Goal: Task Accomplishment & Management: Manage account settings

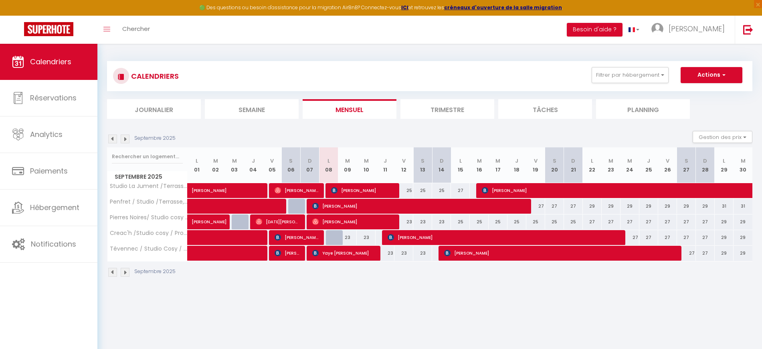
click at [124, 270] on img at bounding box center [125, 272] width 9 height 9
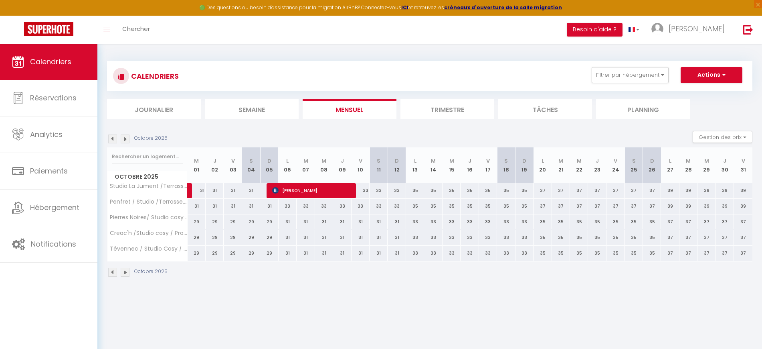
click at [124, 270] on img at bounding box center [125, 272] width 9 height 9
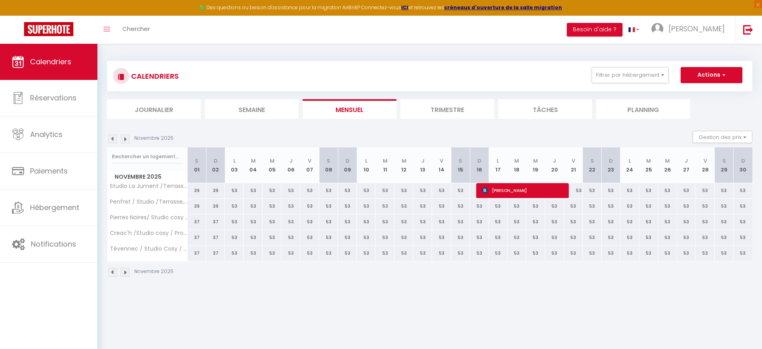
click at [124, 270] on img at bounding box center [125, 272] width 9 height 9
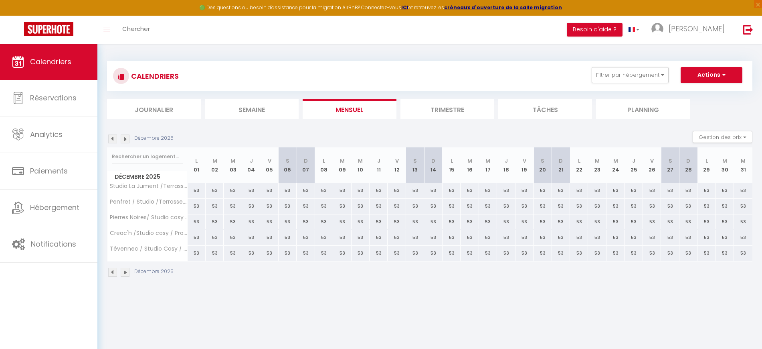
click at [579, 193] on div "53" at bounding box center [579, 190] width 18 height 15
type input "53"
type input "Lun 22 Décembre 2025"
type input "[DATE] Décembre 2025"
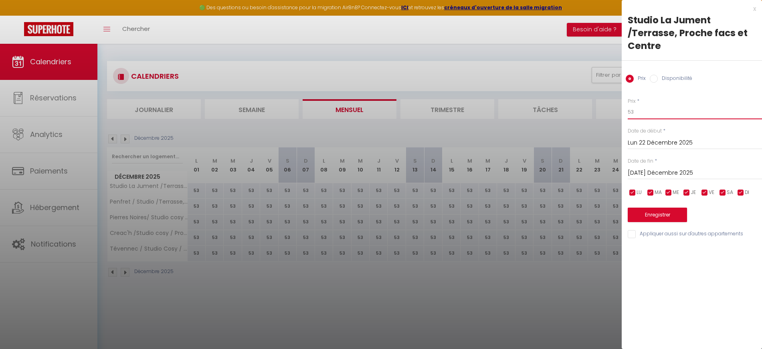
click at [685, 112] on input "53" at bounding box center [695, 112] width 134 height 14
type input "5"
type input "65"
click at [669, 171] on input "[DATE] Décembre 2025" at bounding box center [695, 173] width 134 height 10
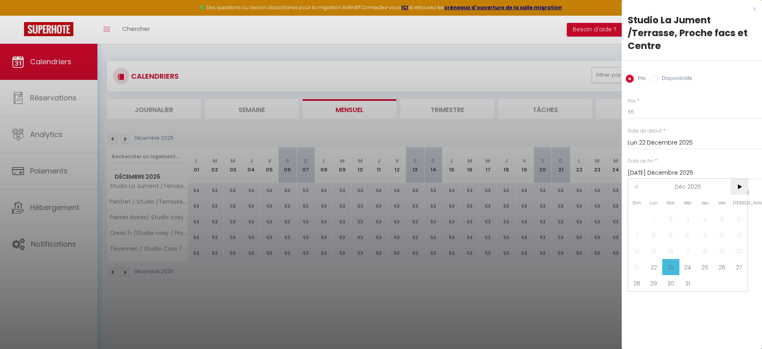
click at [739, 183] on span ">" at bounding box center [739, 186] width 17 height 16
click at [653, 235] on span "5" at bounding box center [654, 235] width 17 height 16
type input "Lun 05 Janvier 2026"
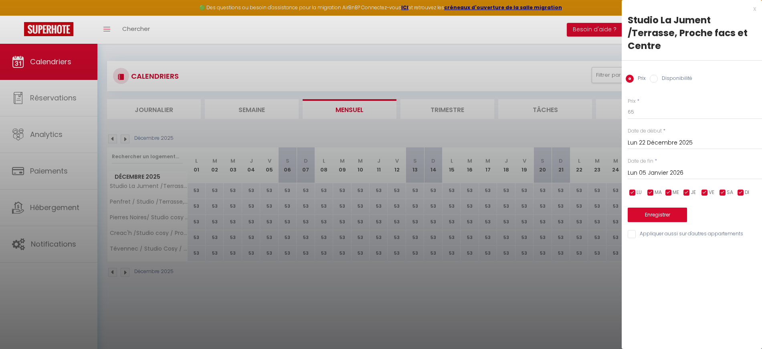
click at [631, 234] on input "Appliquer aussi sur d'autres appartements" at bounding box center [695, 234] width 134 height 8
checkbox input "true"
click at [650, 211] on button "Enregistrer" at bounding box center [657, 214] width 59 height 14
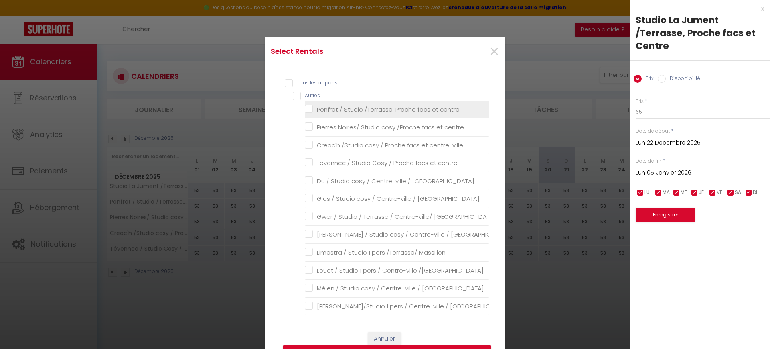
click at [354, 110] on centre "Penfret / Studio /Terrasse, Proche facs et centre" at bounding box center [397, 109] width 185 height 8
checkbox centre "true"
checkbox centre "false"
checkbox centre-ville "false"
checkbox centre "false"
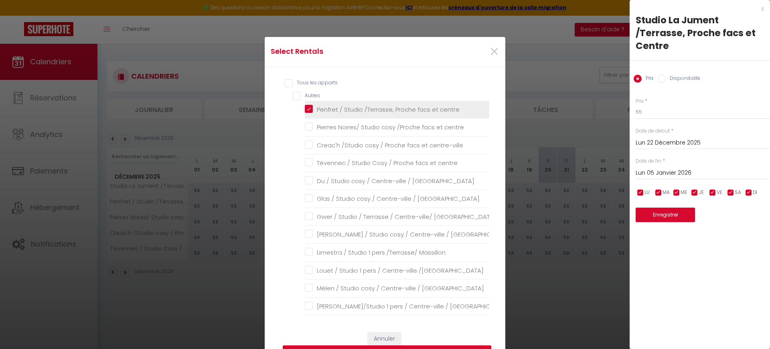
checkbox Massillon "false"
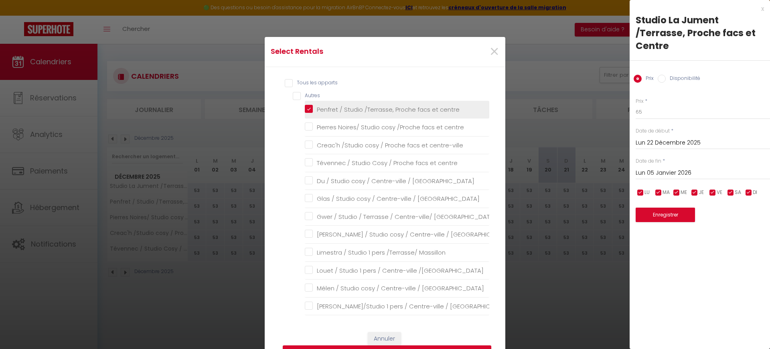
checkbox \/Massillon "false"
checkbox Massillon "false"
checkbox Harteloire "false"
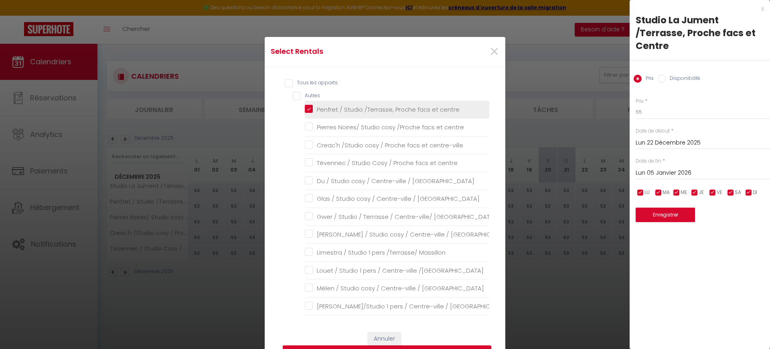
checkbox Harteloire "false"
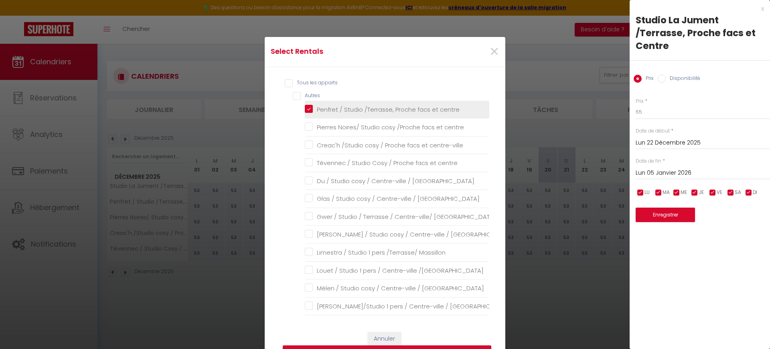
checkbox Harteloire "false"
checkbox \/Harteloire "false"
checkbox Harteloire "false"
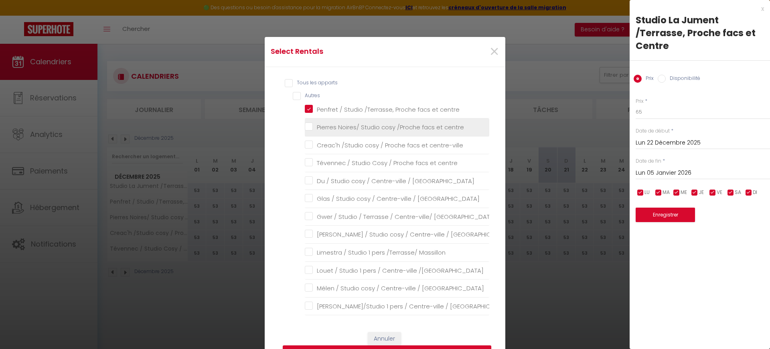
click at [345, 127] on centre "Pierres Noires/ Studio cosy /Proche facs et centre" at bounding box center [397, 127] width 185 height 8
checkbox centre "true"
checkbox centre-ville "false"
checkbox centre "false"
checkbox Massillon "false"
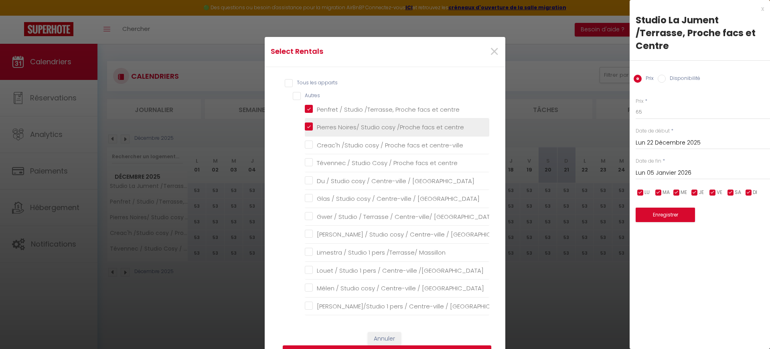
checkbox Massillon "false"
checkbox \/Massillon "false"
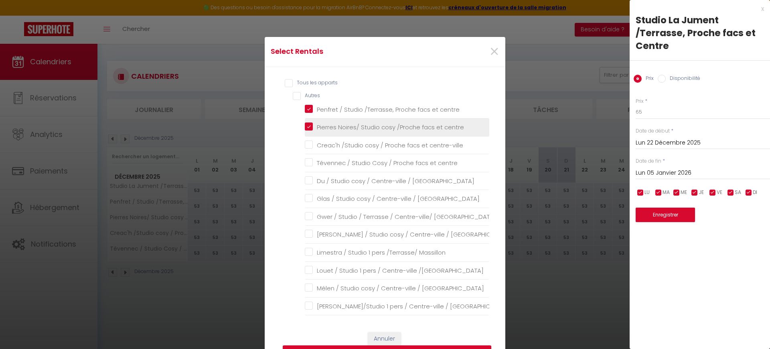
checkbox Massillon "false"
checkbox Harteloire "false"
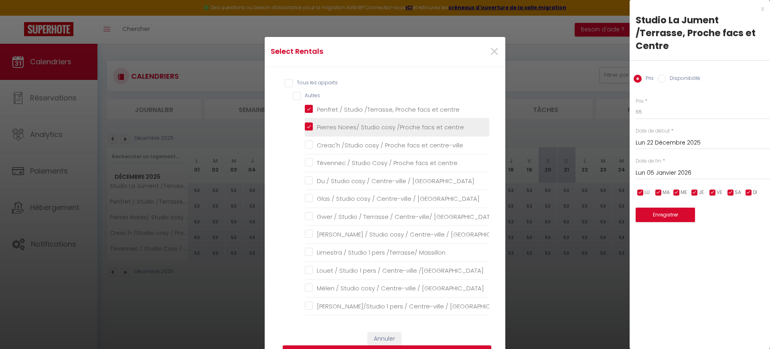
checkbox Harteloire "false"
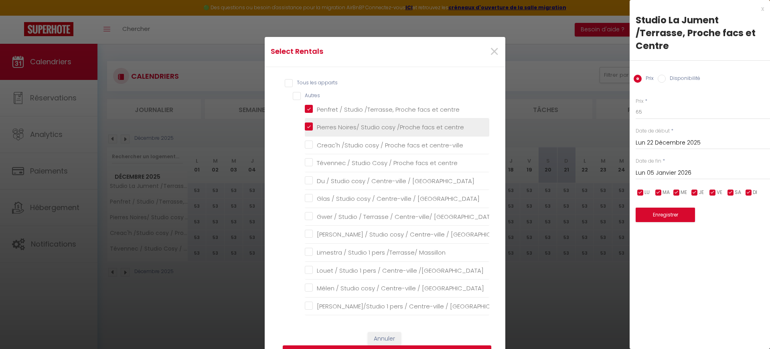
checkbox \/Harteloire "false"
checkbox Harteloire "false"
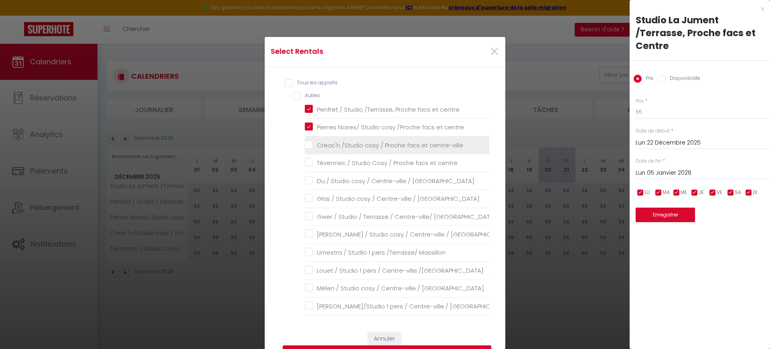
click at [341, 143] on centre-ville "Creac'h /Studio cosy / Proche facs et centre-ville" at bounding box center [397, 145] width 185 height 8
checkbox centre-ville "true"
checkbox centre "false"
checkbox Massillon "false"
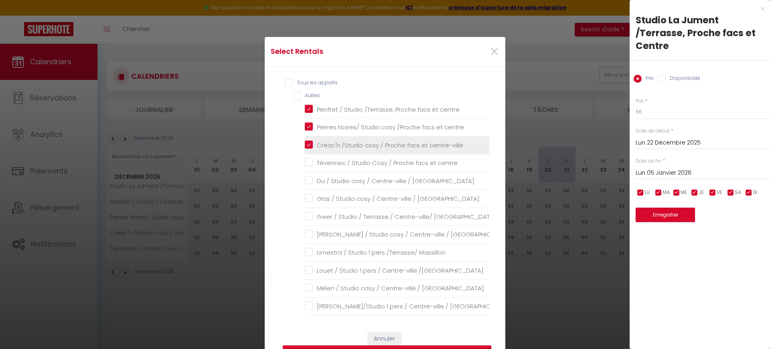
checkbox Massillon "false"
checkbox \/Massillon "false"
checkbox Massillon "false"
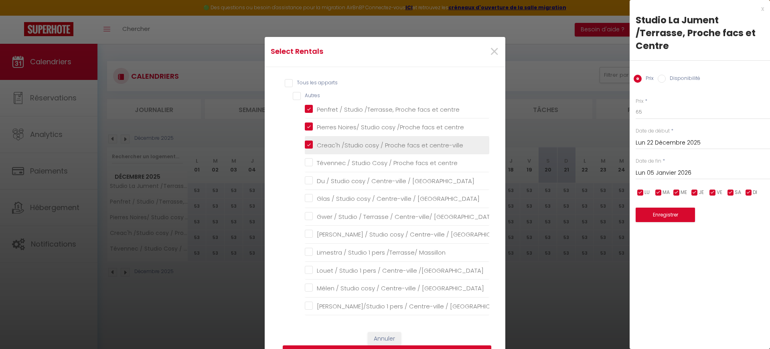
checkbox Massillon "false"
checkbox Harteloire "false"
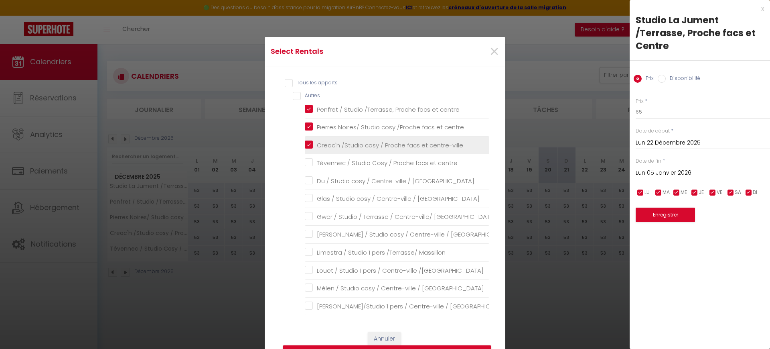
checkbox Harteloire "false"
checkbox \/Harteloire "false"
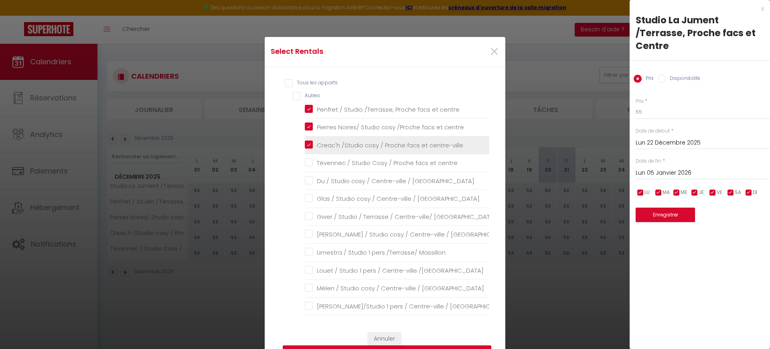
checkbox Harteloire "false"
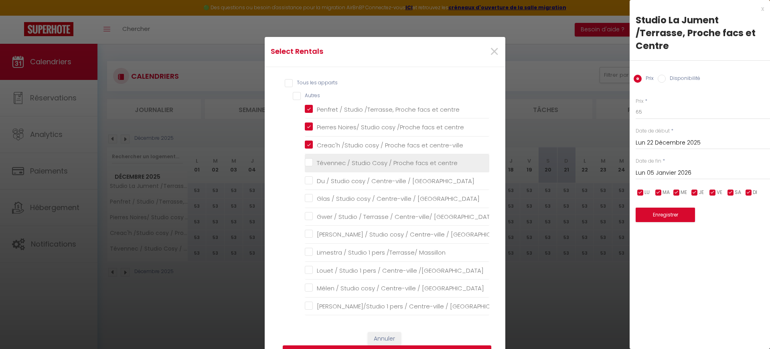
click at [341, 160] on centre "Tévennec / Studio Cosy / Proche facs et centre" at bounding box center [397, 163] width 185 height 8
checkbox centre "true"
checkbox Massillon "false"
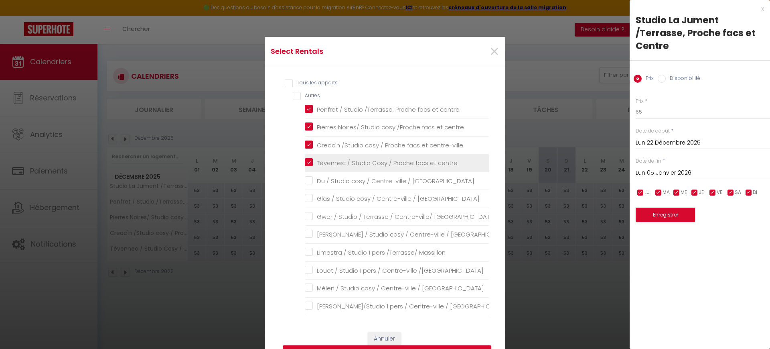
checkbox Massillon "false"
checkbox \/Massillon "false"
checkbox Massillon "false"
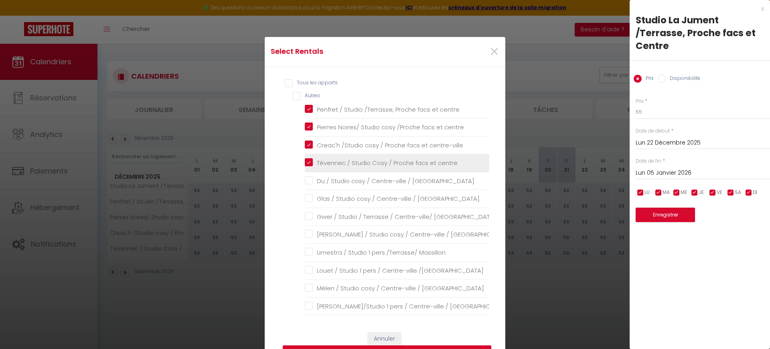
checkbox Massillon "false"
checkbox Harteloire "false"
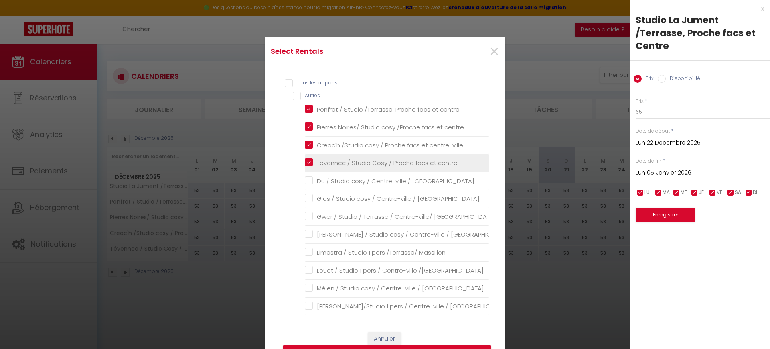
checkbox Harteloire "false"
checkbox \/Harteloire "false"
checkbox Harteloire "false"
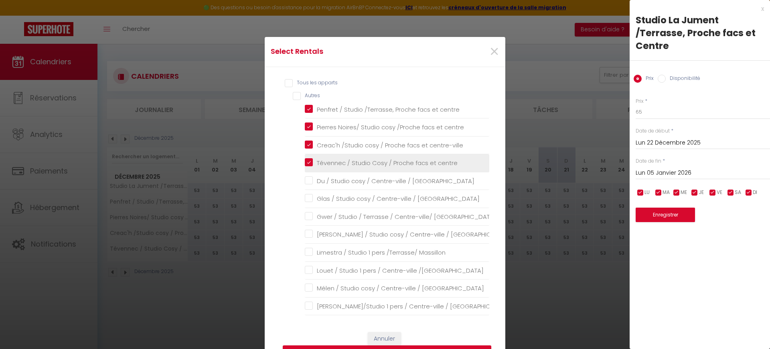
checkbox Harteloire "false"
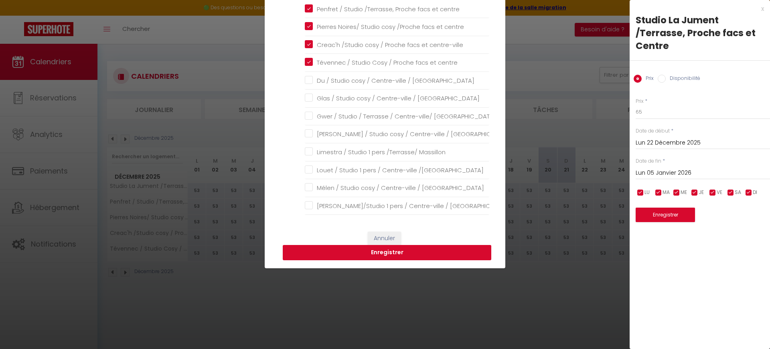
click at [395, 247] on button "Enregistrer" at bounding box center [387, 252] width 209 height 15
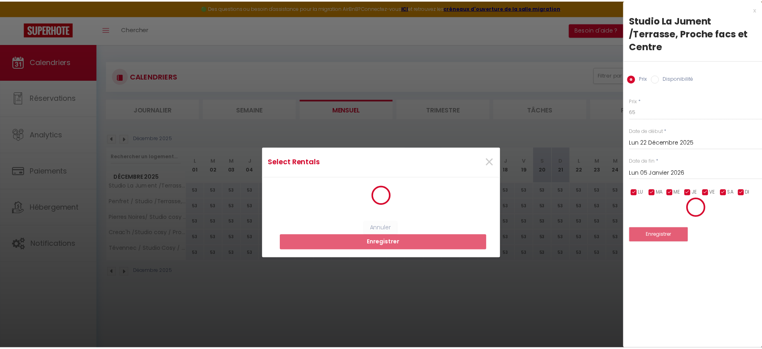
scroll to position [0, 0]
